Goal: Check status

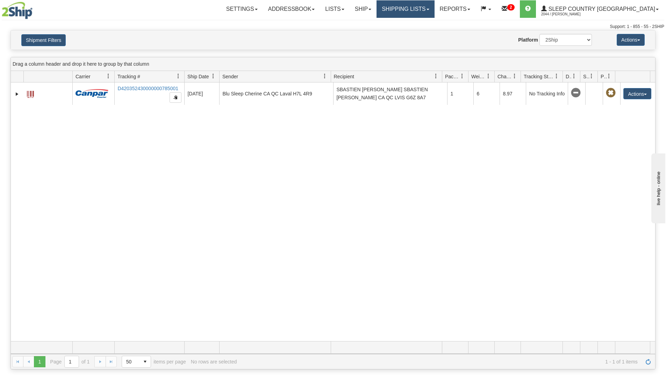
click at [431, 10] on link "Shipping lists" at bounding box center [405, 8] width 58 height 17
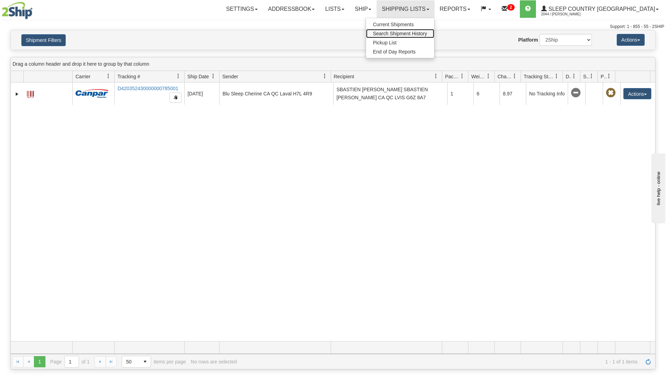
click at [427, 32] on span "Search Shipment History" at bounding box center [400, 34] width 54 height 6
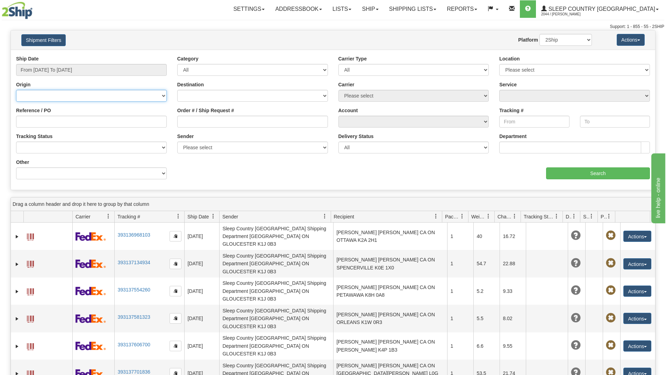
click at [72, 95] on select "[GEOGRAPHIC_DATA] [GEOGRAPHIC_DATA] [GEOGRAPHIC_DATA] [US_STATE] [GEOGRAPHIC_DA…" at bounding box center [91, 96] width 151 height 12
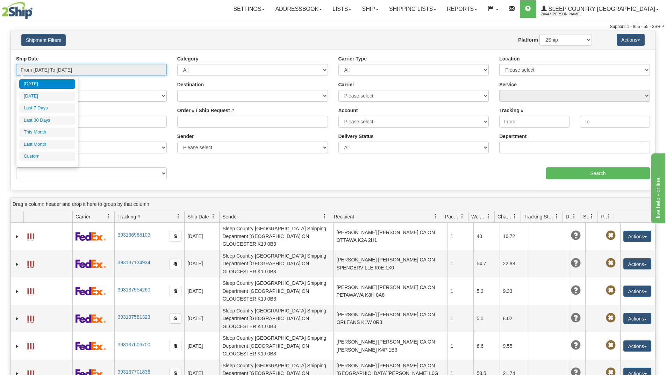
click at [96, 71] on input "From [DATE] To [DATE]" at bounding box center [91, 70] width 151 height 12
click at [49, 120] on li "Last 30 Days" at bounding box center [47, 120] width 56 height 9
type input "From [DATE] To [DATE]"
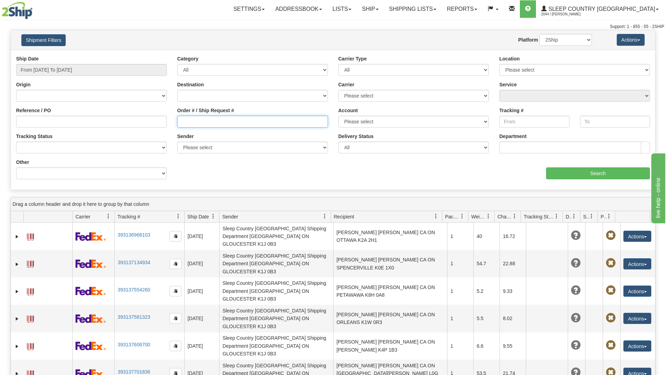
click at [194, 123] on input "Order # / Ship Request #" at bounding box center [252, 122] width 151 height 12
paste input "9002I076711"
type input "9002I076711"
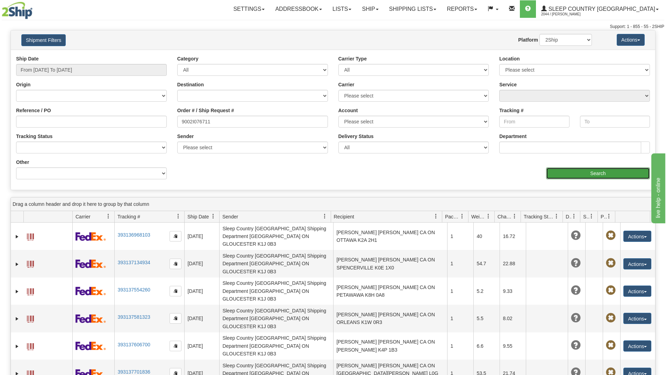
click at [576, 176] on input "Search" at bounding box center [598, 173] width 104 height 12
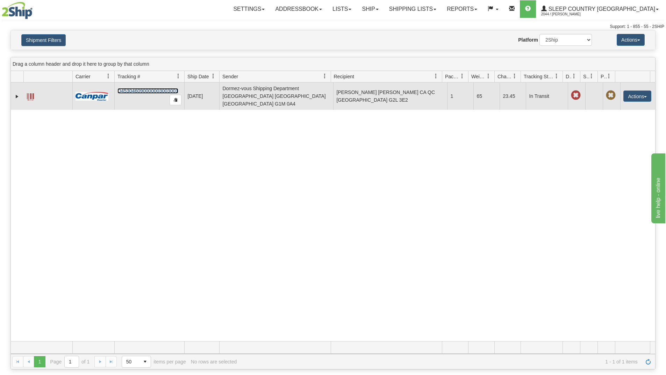
click at [148, 88] on link "D453046090000003003001" at bounding box center [147, 91] width 61 height 6
